Goal: Information Seeking & Learning: Learn about a topic

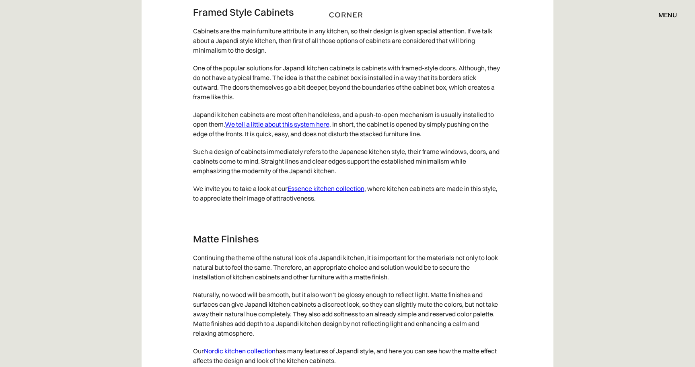
scroll to position [3230, 0]
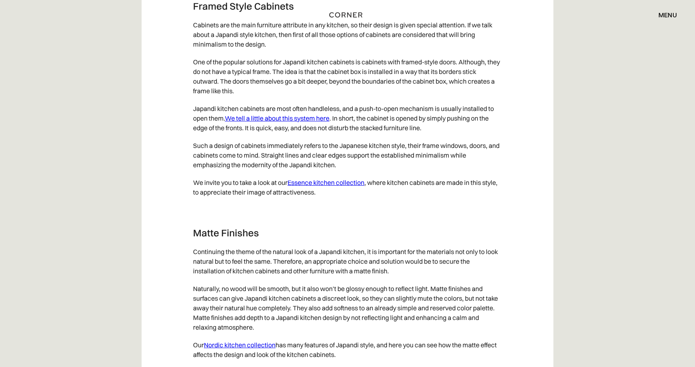
click at [289, 122] on link "We tell a little about this system here" at bounding box center [277, 118] width 105 height 8
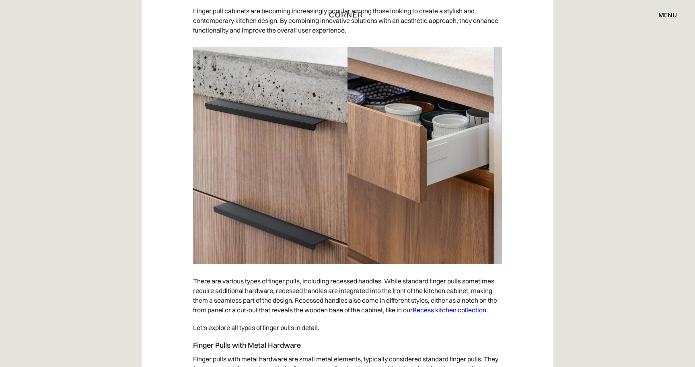
scroll to position [1536, 0]
